Goal: Book appointment/travel/reservation

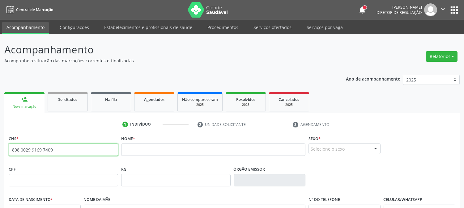
paste input "704 0053 0759 6763"
type input "704 0053 0759 6763"
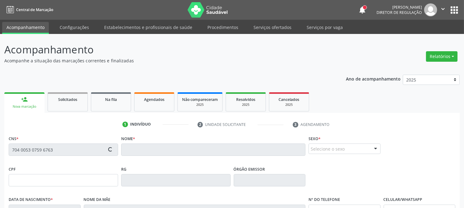
type input "116.001.601-15"
type input "04[DATE]"
type input "[PERSON_NAME]"
type input "[PHONE_NUMBER]"
type input "540"
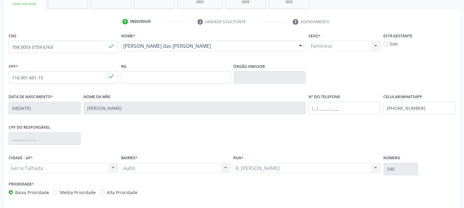
scroll to position [126, 0]
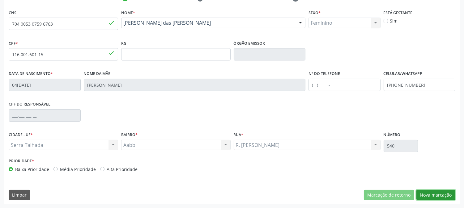
click at [428, 196] on button "Nova marcação" at bounding box center [435, 195] width 39 height 11
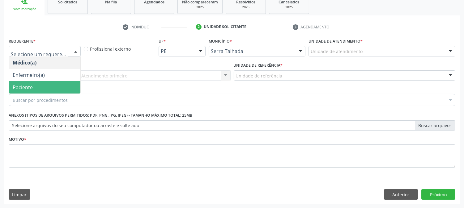
click at [42, 87] on span "Paciente" at bounding box center [44, 87] width 71 height 12
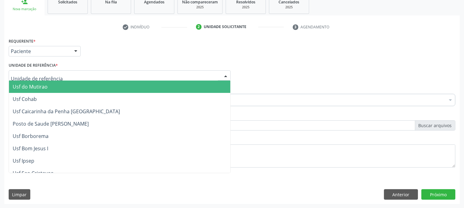
click at [60, 76] on div at bounding box center [120, 75] width 222 height 11
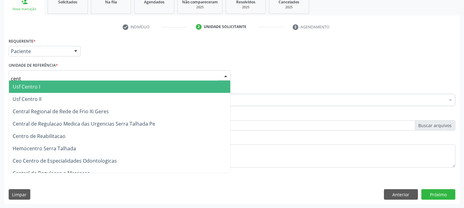
type input "centr"
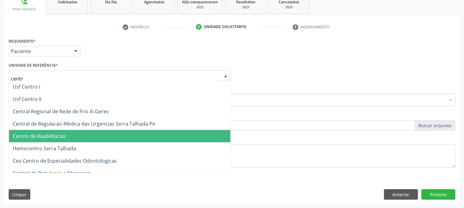
click at [64, 135] on span "Centro de Reabilitacao" at bounding box center [39, 136] width 53 height 7
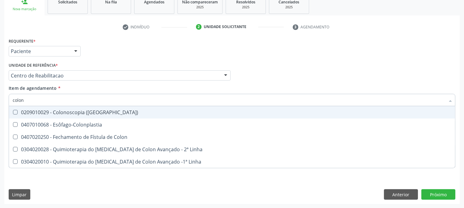
type input "colono"
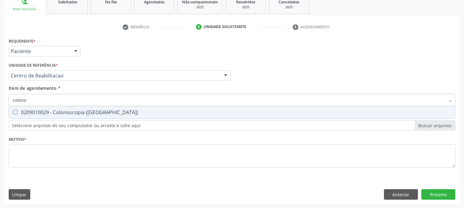
click at [66, 112] on div "0209010029 - Colonoscopia ([GEOGRAPHIC_DATA])" at bounding box center [232, 112] width 439 height 5
checkbox \(Coloscopia\) "true"
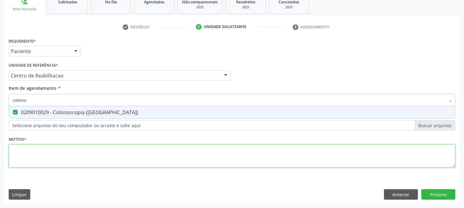
click at [67, 155] on div "Requerente * Paciente Médico(a) Enfermeiro(a) Paciente Nenhum resultado encontr…" at bounding box center [232, 106] width 447 height 140
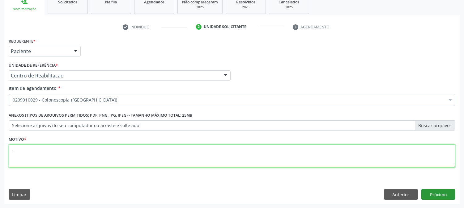
type textarea "."
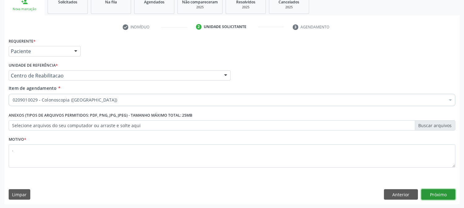
click at [431, 195] on button "Próximo" at bounding box center [438, 194] width 34 height 11
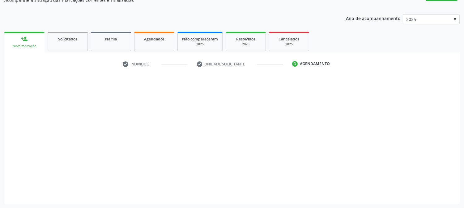
scroll to position [60, 0]
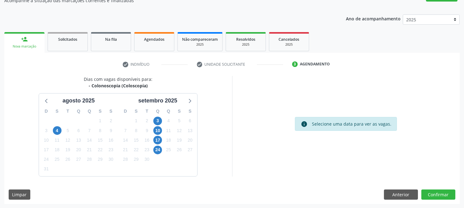
click at [162, 121] on div "3" at bounding box center [157, 121] width 11 height 10
click at [157, 120] on span "3" at bounding box center [157, 121] width 9 height 9
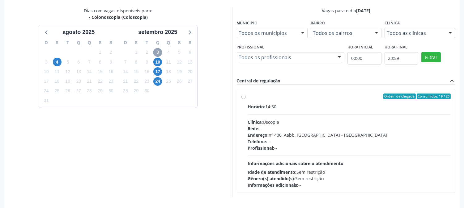
scroll to position [150, 0]
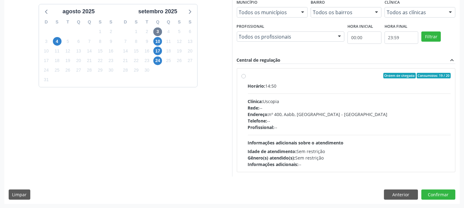
click at [296, 149] on span "Idade de atendimento:" at bounding box center [272, 152] width 49 height 6
click at [246, 79] on input "Ordem de chegada Consumidos: 19 / 20 Horário: 14:50 Clínica: Uscopia Rede: -- E…" at bounding box center [243, 76] width 4 height 6
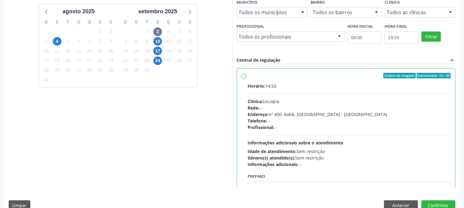
radio input "true"
click at [444, 207] on button "Confirmar" at bounding box center [438, 206] width 34 height 11
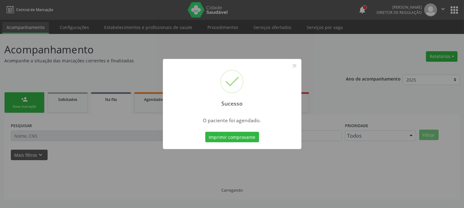
scroll to position [0, 0]
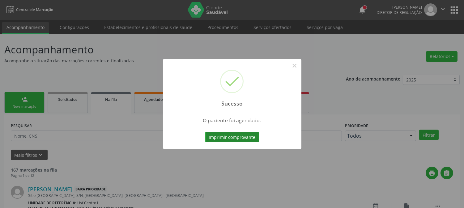
click at [224, 135] on button "Imprimir comprovante" at bounding box center [232, 137] width 54 height 11
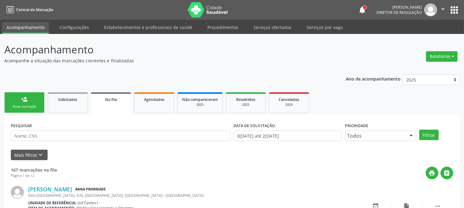
click at [30, 99] on link "person_add Nova marcação" at bounding box center [24, 102] width 40 height 21
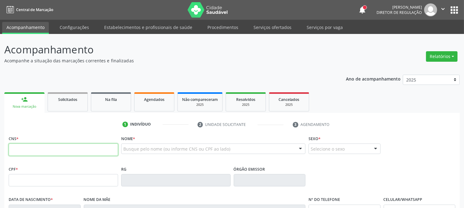
click at [85, 150] on input "text" at bounding box center [63, 150] width 109 height 12
type input "898 0014 5540 9199"
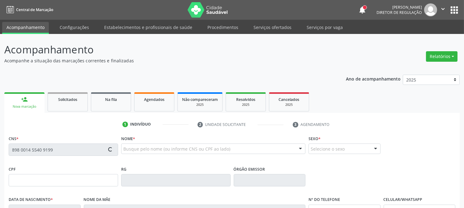
type input "1[DATE]"
type input "[PERSON_NAME] [GEOGRAPHIC_DATA]"
type input "[PHONE_NUMBER]"
type input "464"
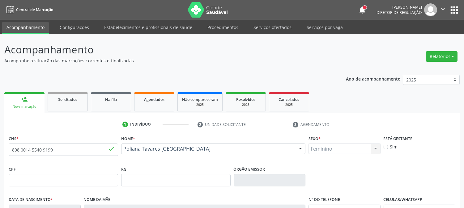
scroll to position [126, 0]
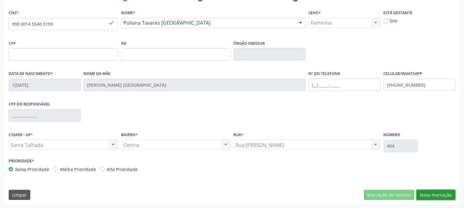
click at [430, 190] on button "Nova marcação" at bounding box center [435, 195] width 39 height 11
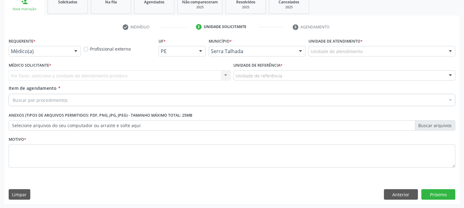
click at [50, 46] on div "Médico(a)" at bounding box center [45, 51] width 72 height 11
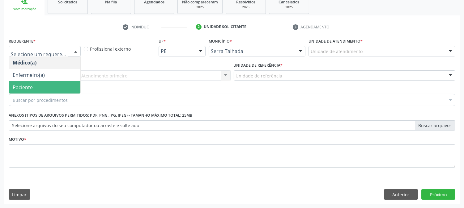
click at [49, 85] on span "Paciente" at bounding box center [44, 87] width 71 height 12
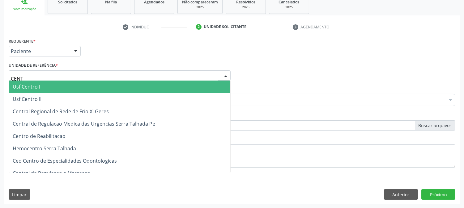
type input "CENTR"
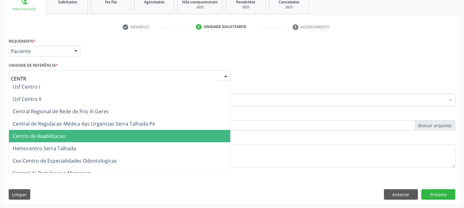
click at [47, 134] on span "Centro de Reabilitacao" at bounding box center [39, 136] width 53 height 7
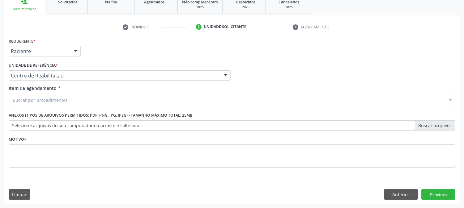
click at [46, 95] on div "Buscar por procedimentos" at bounding box center [232, 100] width 447 height 12
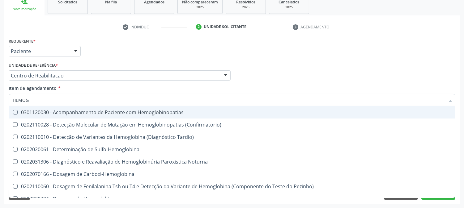
type input "HEMOGR"
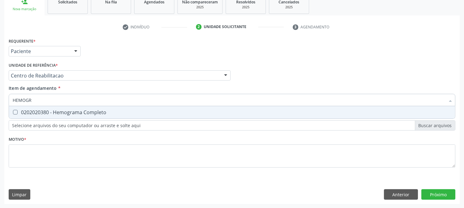
click at [40, 110] on div "0202020380 - Hemograma Completo" at bounding box center [232, 112] width 439 height 5
checkbox Completo "true"
drag, startPoint x: 35, startPoint y: 98, endPoint x: 9, endPoint y: 103, distance: 26.5
click at [9, 103] on div "HEMOGR" at bounding box center [232, 100] width 447 height 12
type input "UREI"
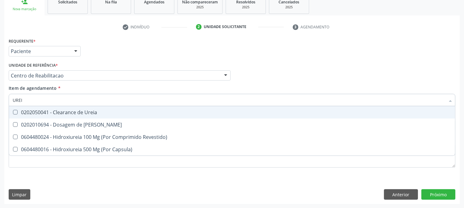
checkbox Ureia "false"
type input "UREIA"
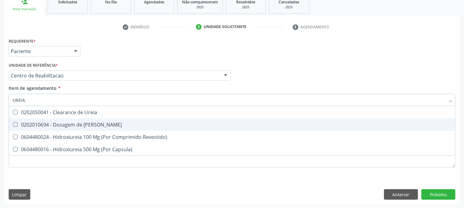
click at [18, 125] on div "0202010694 - Dosagem de [PERSON_NAME]" at bounding box center [232, 124] width 439 height 5
checkbox Ureia "true"
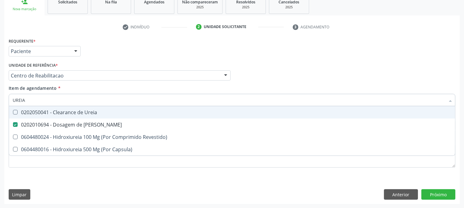
drag, startPoint x: 28, startPoint y: 97, endPoint x: 0, endPoint y: 97, distance: 28.1
click at [0, 97] on div "Acompanhamento Acompanhe a situação das marcações correntes e finalizadas Relat…" at bounding box center [232, 72] width 464 height 272
type input "C"
checkbox Ureia "false"
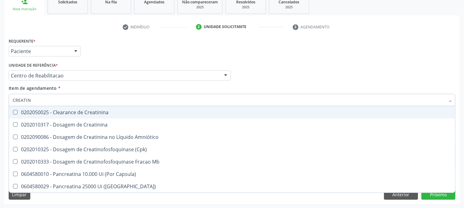
type input "CREATINI"
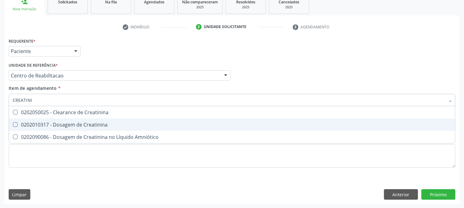
click at [28, 121] on span "0202010317 - Dosagem de Creatinina" at bounding box center [232, 125] width 446 height 12
checkbox Creatinina "true"
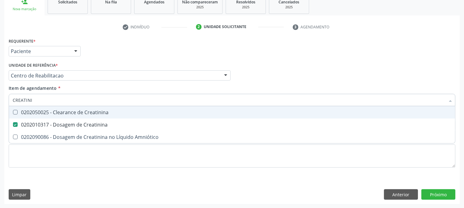
drag, startPoint x: 35, startPoint y: 99, endPoint x: 5, endPoint y: 102, distance: 30.1
click at [5, 102] on div "Requerente * Paciente Médico(a) Enfermeiro(a) Paciente Nenhum resultado encontr…" at bounding box center [231, 120] width 455 height 168
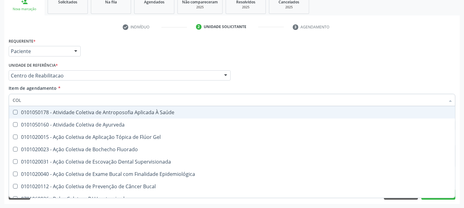
type input "COLE"
checkbox Ayurveda "false"
type input "COLES"
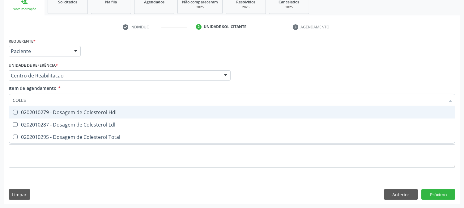
click at [27, 113] on div "0202010279 - Dosagem de Colesterol Hdl" at bounding box center [232, 112] width 439 height 5
checkbox Hdl "true"
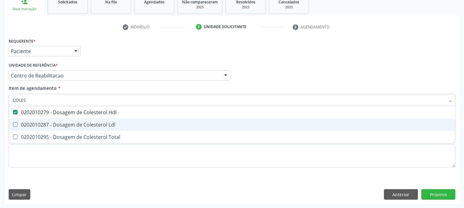
click at [25, 124] on div "0202010287 - Dosagem de Colesterol Ldl" at bounding box center [232, 124] width 439 height 5
checkbox Ldl "true"
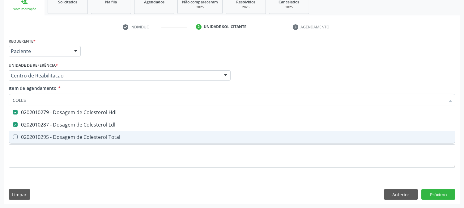
click at [24, 132] on span "0202010295 - Dosagem de Colesterol Total" at bounding box center [232, 137] width 446 height 12
checkbox Total "true"
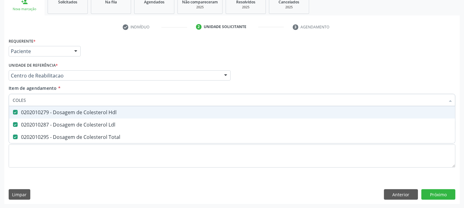
drag, startPoint x: 28, startPoint y: 101, endPoint x: 2, endPoint y: 98, distance: 26.1
click at [2, 98] on div "Acompanhamento Acompanhe a situação das marcações correntes e finalizadas Relat…" at bounding box center [232, 72] width 464 height 272
type input "TRI"
checkbox Hdl "false"
checkbox Ldl "false"
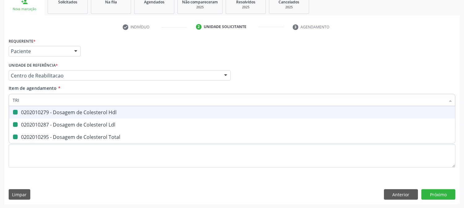
checkbox Total "false"
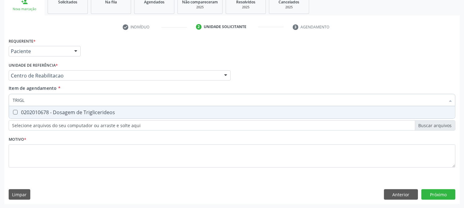
type input "TRIGLI"
click at [31, 112] on div "0202010678 - Dosagem de Triglicerideos" at bounding box center [232, 112] width 439 height 5
checkbox Triglicerideos "true"
drag, startPoint x: 29, startPoint y: 98, endPoint x: 0, endPoint y: 98, distance: 28.7
click at [0, 98] on div "Acompanhamento Acompanhe a situação das marcações correntes e finalizadas Relat…" at bounding box center [232, 72] width 464 height 272
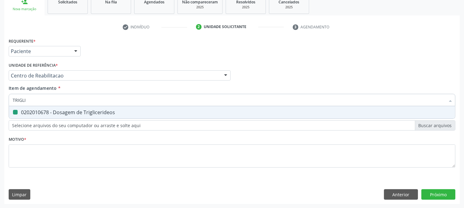
type input "G"
checkbox Triglicerideos "false"
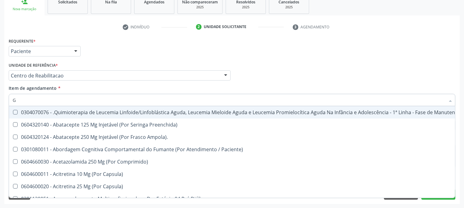
type input "GL"
checkbox Pé "true"
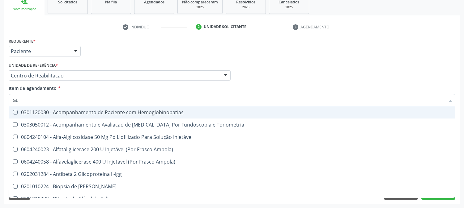
type input "GLI"
checkbox Glomerular "true"
type input "GLIC"
checkbox Tardio\) "true"
checkbox Glomerular "false"
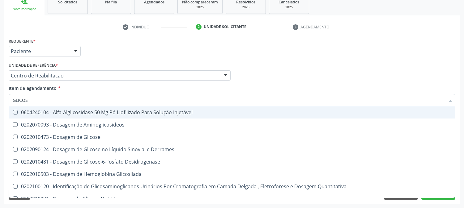
type input "GLICOSE"
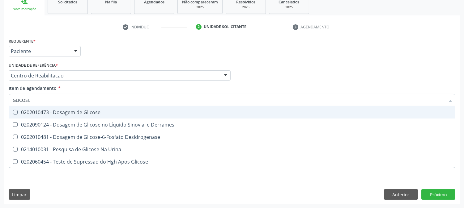
click at [17, 112] on Glicose at bounding box center [15, 112] width 5 height 5
click at [13, 112] on Glicose "checkbox" at bounding box center [11, 112] width 4 height 4
checkbox Glicose "true"
drag, startPoint x: 36, startPoint y: 99, endPoint x: 6, endPoint y: 103, distance: 30.9
click at [6, 103] on div "Requerente * Paciente Médico(a) Enfermeiro(a) Paciente Nenhum resultado encontr…" at bounding box center [231, 120] width 455 height 168
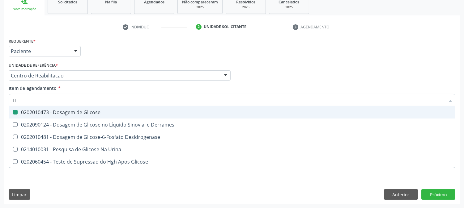
type input "HE"
checkbox Glicose "false"
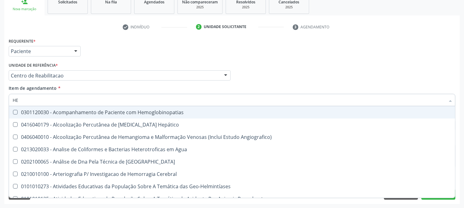
type input "HEM"
checkbox II "true"
checkbox Completo "false"
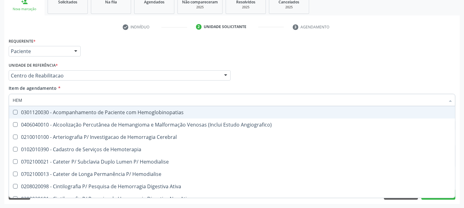
type input "HEMO"
checkbox Retro-Retal "true"
checkbox Completo "false"
type input "HEMOG"
checkbox Monopolar "true"
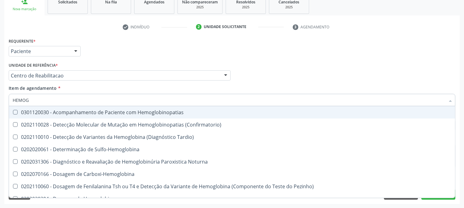
type input "HEMOGL"
checkbox Completo "false"
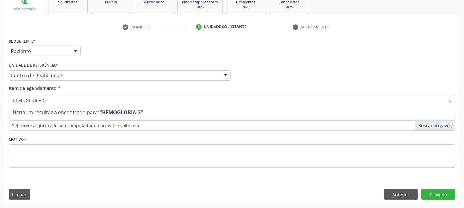
drag, startPoint x: 49, startPoint y: 97, endPoint x: 41, endPoint y: 99, distance: 7.6
click at [41, 99] on input "HEMOGLOBIA G" at bounding box center [229, 100] width 432 height 12
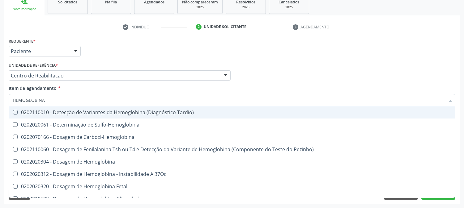
type input "HEMOGLOBINA G"
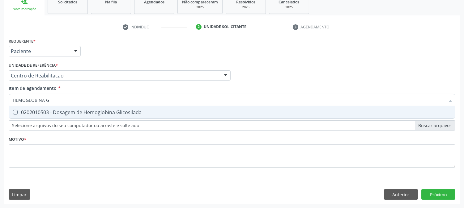
click at [42, 114] on div "0202010503 - Dosagem de Hemoglobina Glicosilada" at bounding box center [232, 112] width 439 height 5
checkbox Glicosilada "true"
drag, startPoint x: 52, startPoint y: 98, endPoint x: 0, endPoint y: 103, distance: 51.8
click at [0, 103] on div "Acompanhamento Acompanhe a situação das marcações correntes e finalizadas Relat…" at bounding box center [232, 72] width 464 height 272
type input "TG"
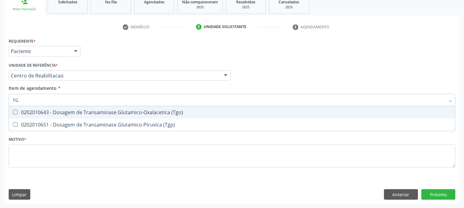
click at [33, 112] on div "0202010643 - Dosagem de Transaminase Glutamico-Oxalacetica (Tgo)" at bounding box center [232, 112] width 439 height 5
checkbox \(Tgo\) "true"
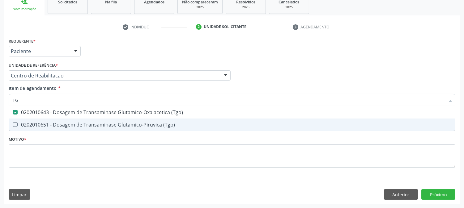
click at [25, 123] on div "0202010651 - Dosagem de Transaminase Glutamico-Piruvica (Tgp)" at bounding box center [232, 124] width 439 height 5
checkbox \(Tgp\) "true"
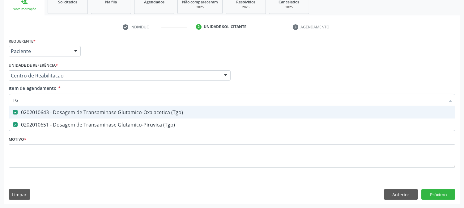
drag, startPoint x: 24, startPoint y: 103, endPoint x: 0, endPoint y: 96, distance: 24.9
click at [0, 96] on div "Acompanhamento Acompanhe a situação das marcações correntes e finalizadas Relat…" at bounding box center [232, 72] width 464 height 272
type input "B"
checkbox \(Tgo\) "false"
checkbox \(Tgp\) "false"
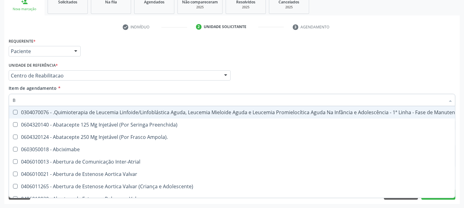
type input "BI"
checkbox Saúde\ "true"
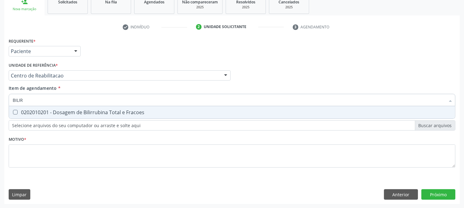
type input "BILIRR"
click at [36, 110] on div "0202010201 - Dosagem de Bilirrubina Total e Fracoes" at bounding box center [232, 112] width 439 height 5
checkbox Fracoes "true"
drag, startPoint x: 30, startPoint y: 100, endPoint x: 7, endPoint y: 100, distance: 23.2
click at [7, 100] on div "Item de agendamento * BILIRR Desfazer seleção 0202010201 - Dosagem de Bilirrubi…" at bounding box center [232, 97] width 450 height 24
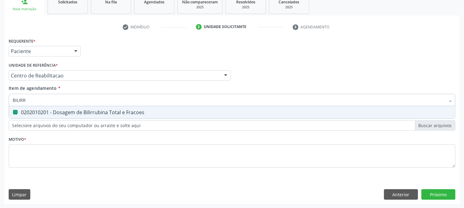
type input "G"
checkbox Fracoes "false"
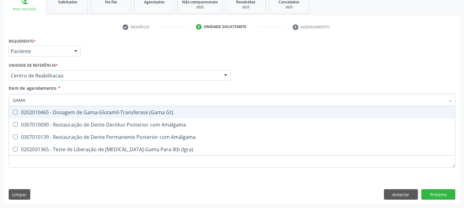
type input "GAMA G"
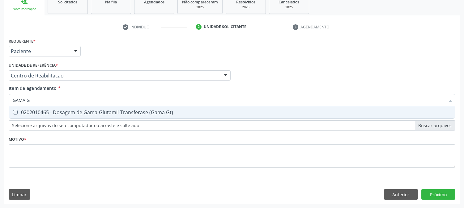
click at [23, 107] on span "0202010465 - Dosagem de Gama-Glutamil-Transferase (Gama Gt)" at bounding box center [232, 112] width 446 height 12
checkbox Gt\) "true"
drag, startPoint x: 33, startPoint y: 97, endPoint x: 0, endPoint y: 98, distance: 33.1
click at [0, 98] on div "Acompanhamento Acompanhe a situação das marcações correntes e finalizadas Relat…" at bounding box center [232, 72] width 464 height 272
type input "TS"
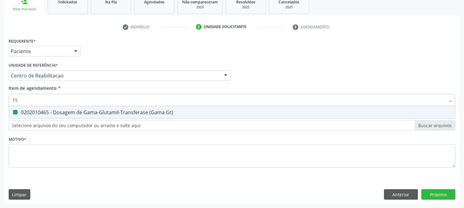
checkbox Gt\) "false"
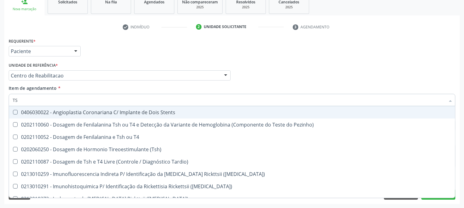
type input "TSH"
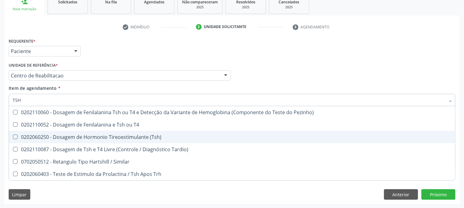
click at [57, 141] on span "0202060250 - Dosagem de Hormonio Tireoestimulante (Tsh)" at bounding box center [232, 137] width 446 height 12
checkbox \(Tsh\) "true"
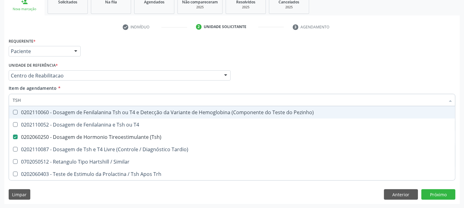
drag, startPoint x: 32, startPoint y: 98, endPoint x: 0, endPoint y: 98, distance: 31.8
click at [0, 98] on div "Acompanhamento Acompanhe a situação das marcações correntes e finalizadas Relat…" at bounding box center [232, 72] width 464 height 272
type input "T4"
checkbox \(Tsh\) "false"
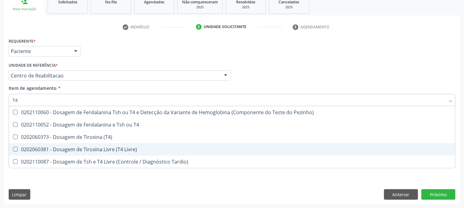
click at [85, 153] on span "0202060381 - Dosagem de Tiroxina Livre (T4 Livre)" at bounding box center [232, 149] width 446 height 12
checkbox Livre\) "true"
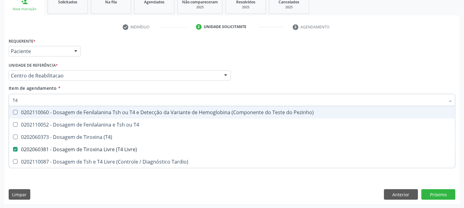
drag, startPoint x: 31, startPoint y: 100, endPoint x: 2, endPoint y: 99, distance: 29.1
click at [2, 99] on div "Acompanhamento Acompanhe a situação das marcações correntes e finalizadas Relat…" at bounding box center [232, 72] width 464 height 272
type input "PROT"
checkbox Livre\) "false"
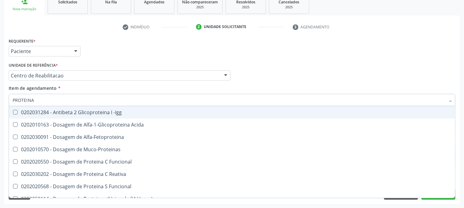
type input "PROTEINA C"
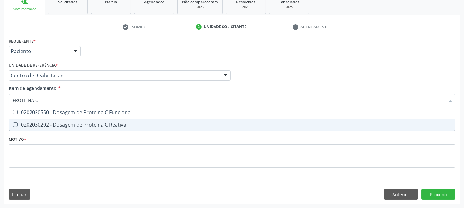
click at [49, 122] on div "0202030202 - Dosagem de Proteina C Reativa" at bounding box center [232, 124] width 439 height 5
checkbox Reativa "true"
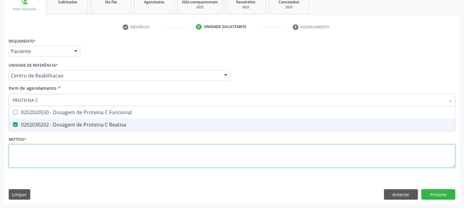
click at [64, 161] on div "Requerente * Paciente Médico(a) Enfermeiro(a) Paciente Nenhum resultado encontr…" at bounding box center [232, 106] width 447 height 140
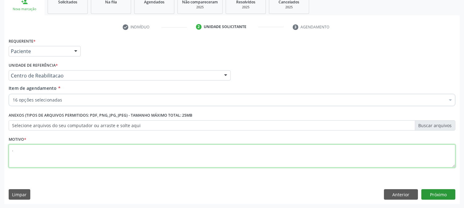
type textarea "."
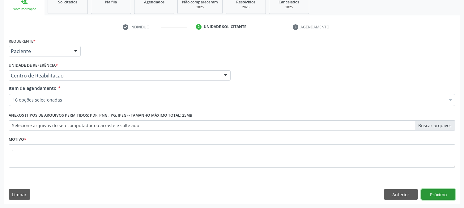
click at [437, 191] on button "Próximo" at bounding box center [438, 194] width 34 height 11
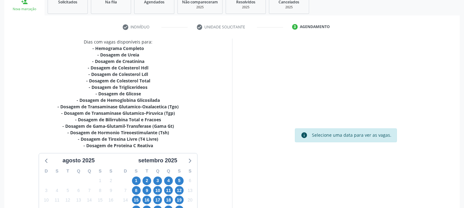
scroll to position [158, 0]
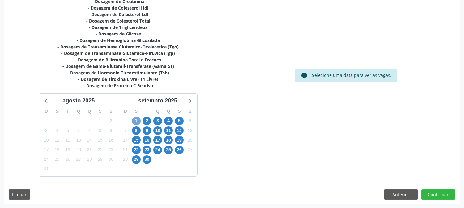
click at [137, 121] on span "1" at bounding box center [136, 121] width 9 height 9
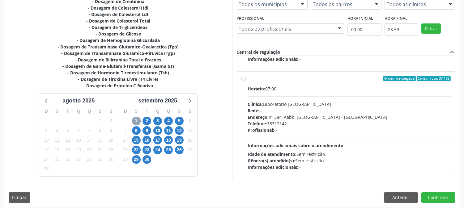
scroll to position [161, 0]
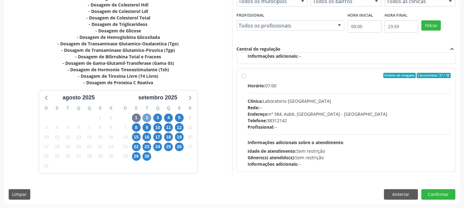
click at [149, 118] on span "2" at bounding box center [146, 118] width 9 height 9
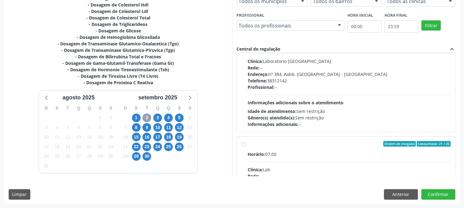
scroll to position [206, 0]
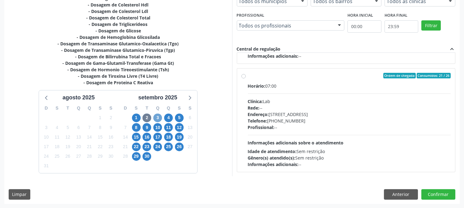
click at [158, 122] on span "3" at bounding box center [157, 118] width 9 height 9
click at [321, 108] on div "Rede: --" at bounding box center [349, 108] width 203 height 6
click at [246, 79] on input "Ordem de chegada Consumidos: 24 / 26 Horário: 07:00 Clínica: S B Laboratorio de…" at bounding box center [243, 76] width 4 height 6
radio input "true"
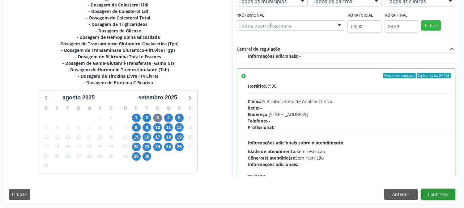
click at [430, 192] on button "Confirmar" at bounding box center [438, 194] width 34 height 11
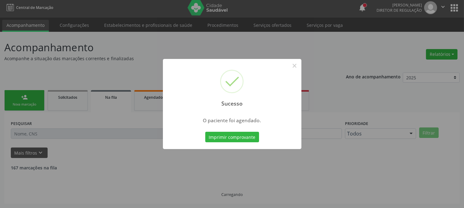
scroll to position [0, 0]
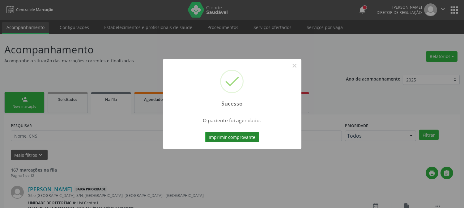
click at [223, 135] on button "Imprimir comprovante" at bounding box center [232, 137] width 54 height 11
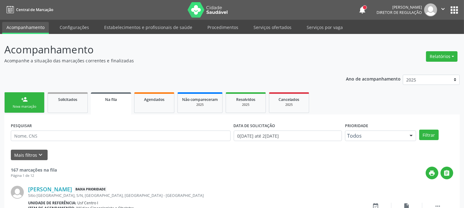
click at [31, 101] on link "person_add Nova marcação" at bounding box center [24, 102] width 40 height 21
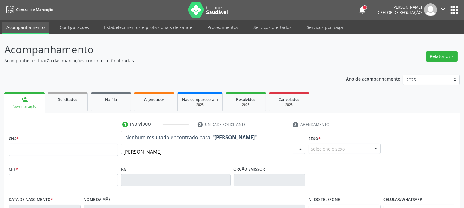
type input "[PERSON_NAME]"
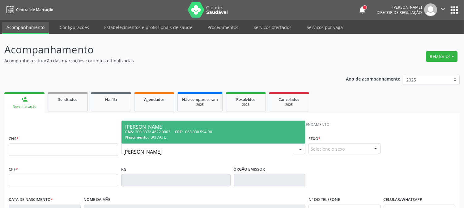
click at [147, 126] on div "[PERSON_NAME]" at bounding box center [213, 127] width 176 height 5
type input "200 3372 4622 0003"
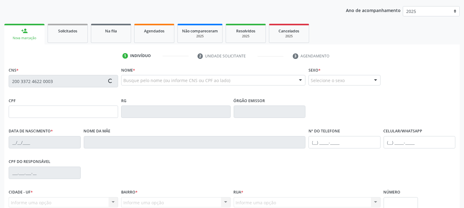
scroll to position [126, 0]
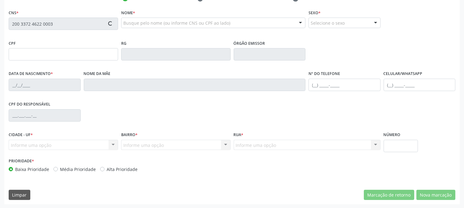
type input "063.800.594-90"
type input "30[DATE]"
type input "[PERSON_NAME]"
type input "[PHONE_NUMBER]"
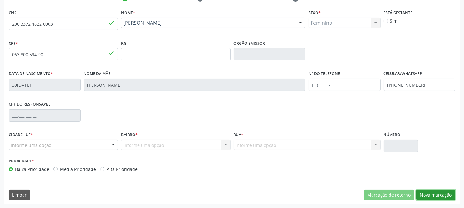
click at [434, 194] on button "Nova marcação" at bounding box center [435, 195] width 39 height 11
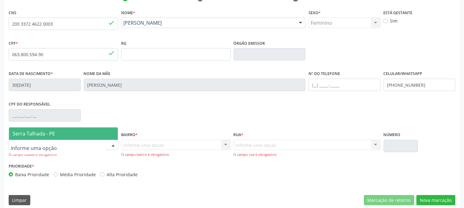
click at [103, 141] on div at bounding box center [63, 145] width 109 height 11
click at [100, 129] on span "Serra Talhada - PE" at bounding box center [63, 134] width 109 height 12
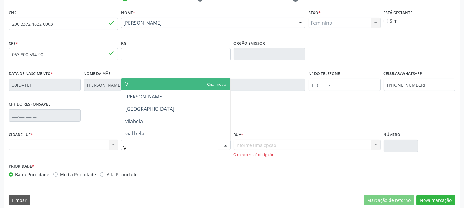
type input "VIL"
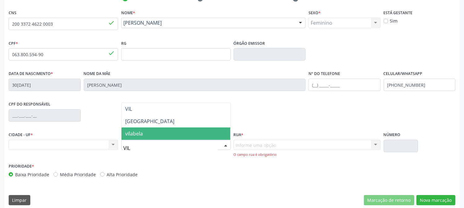
click at [140, 125] on span "[GEOGRAPHIC_DATA]" at bounding box center [175, 121] width 109 height 12
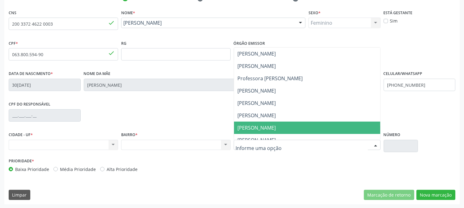
scroll to position [137, 0]
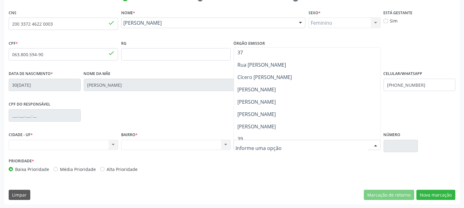
click at [260, 125] on span "[PERSON_NAME]" at bounding box center [257, 126] width 38 height 7
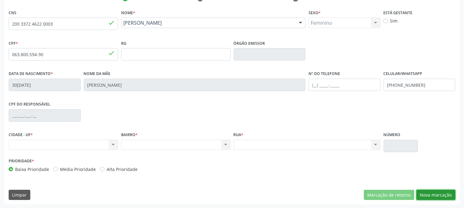
click at [428, 198] on button "Nova marcação" at bounding box center [435, 195] width 39 height 11
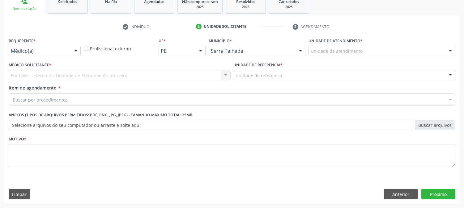
scroll to position [98, 0]
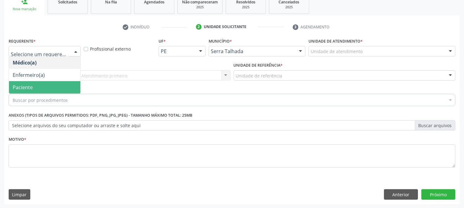
click at [40, 85] on span "Paciente" at bounding box center [44, 87] width 71 height 12
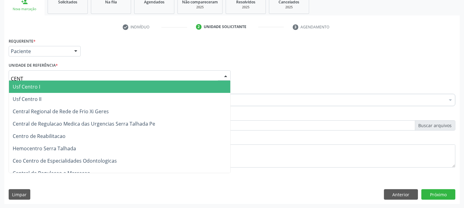
type input "CENTR"
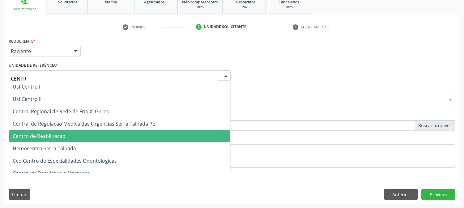
click at [48, 130] on span "Centro de Reabilitacao" at bounding box center [119, 136] width 221 height 12
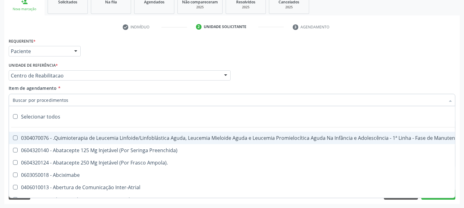
type input "Y"
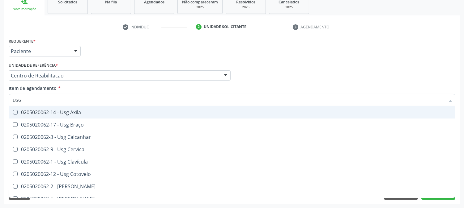
type input "USG M"
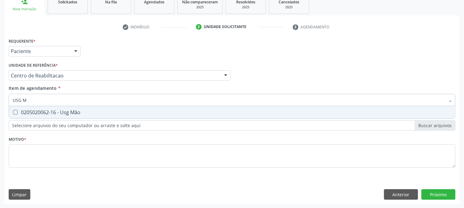
click at [45, 112] on div "0205020062-16 - Usg Mão" at bounding box center [232, 112] width 439 height 5
checkbox Mão "true"
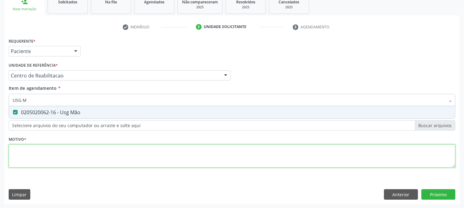
click at [51, 155] on div "Requerente * Paciente Médico(a) Enfermeiro(a) Paciente Nenhum resultado encontr…" at bounding box center [232, 106] width 447 height 140
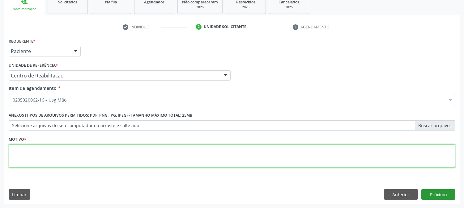
type textarea "."
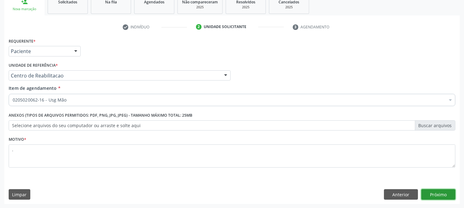
click at [431, 195] on button "Próximo" at bounding box center [438, 194] width 34 height 11
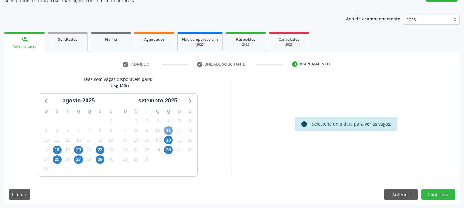
click at [166, 129] on span "11" at bounding box center [168, 130] width 9 height 9
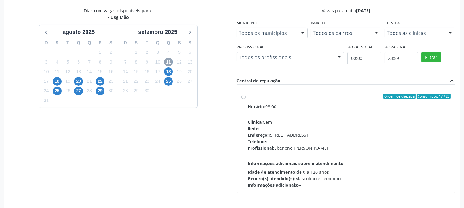
scroll to position [150, 0]
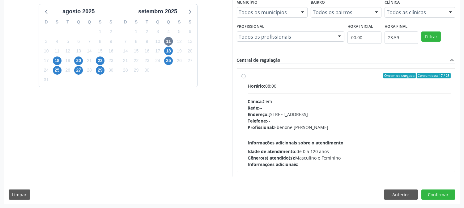
click at [345, 138] on div "Horário: 08:00 Clínica: Cem Rede: -- Endereço: [STREET_ADDRESS] Telefone: -- Pr…" at bounding box center [349, 125] width 203 height 85
click at [246, 79] on input "Ordem de chegada Consumidos: 17 / 25 Horário: 08:00 Clínica: Cem Rede: -- Ender…" at bounding box center [243, 76] width 4 height 6
radio input "true"
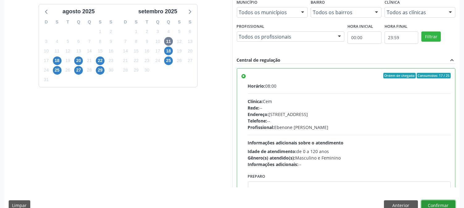
click at [430, 201] on button "Confirmar" at bounding box center [438, 206] width 34 height 11
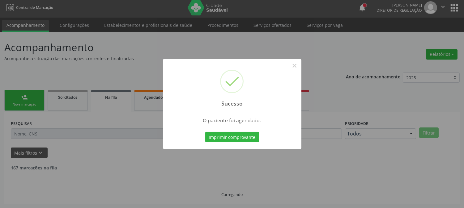
scroll to position [0, 0]
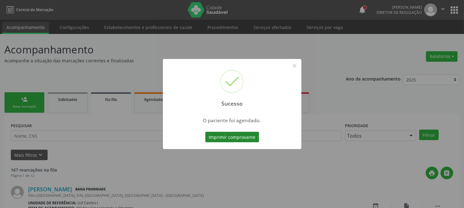
click at [249, 140] on button "Imprimir comprovante" at bounding box center [232, 137] width 54 height 11
